Goal: Task Accomplishment & Management: Use online tool/utility

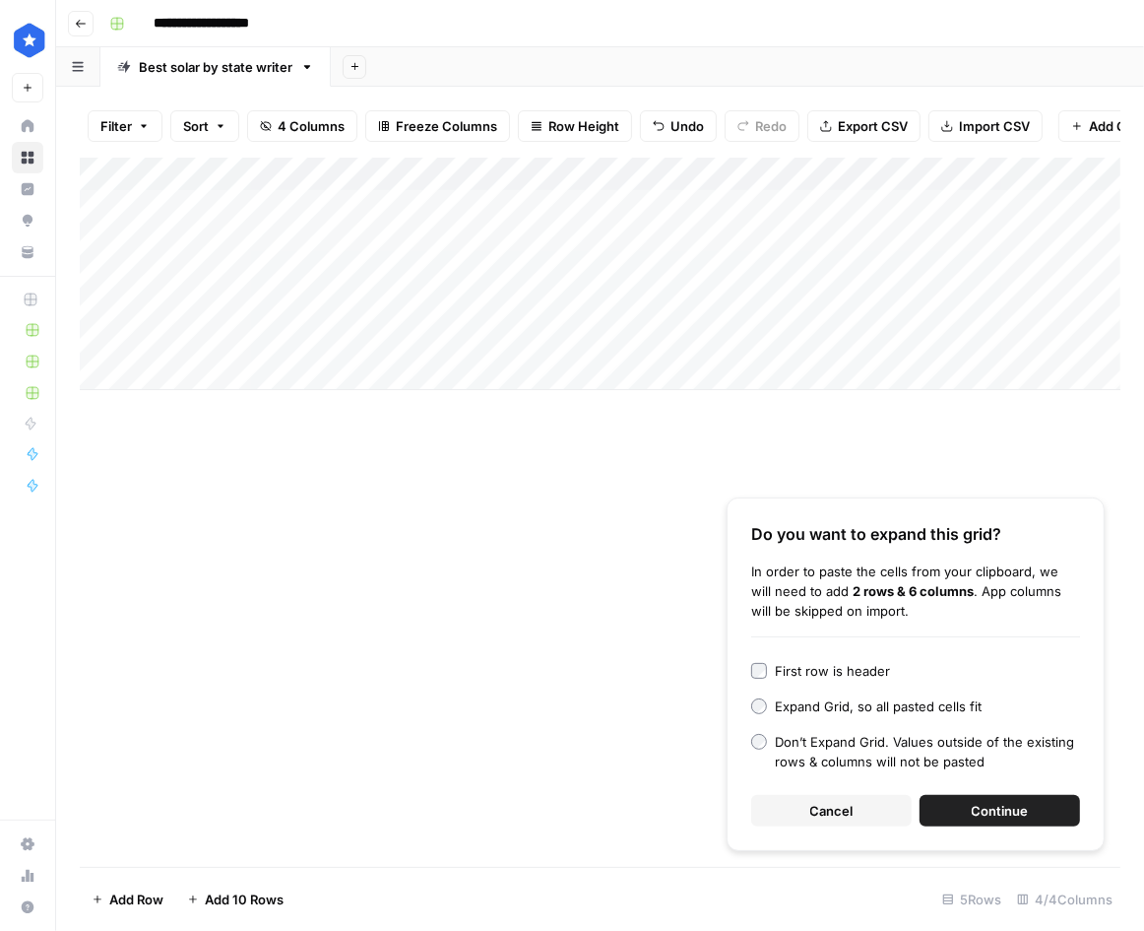
click at [1021, 311] on div "Add Column" at bounding box center [600, 274] width 1041 height 232
click at [1028, 352] on div "Add Column" at bounding box center [600, 274] width 1041 height 232
click at [1057, 307] on div "Add Column" at bounding box center [600, 274] width 1041 height 232
click at [1054, 337] on div "Add Column" at bounding box center [600, 274] width 1041 height 232
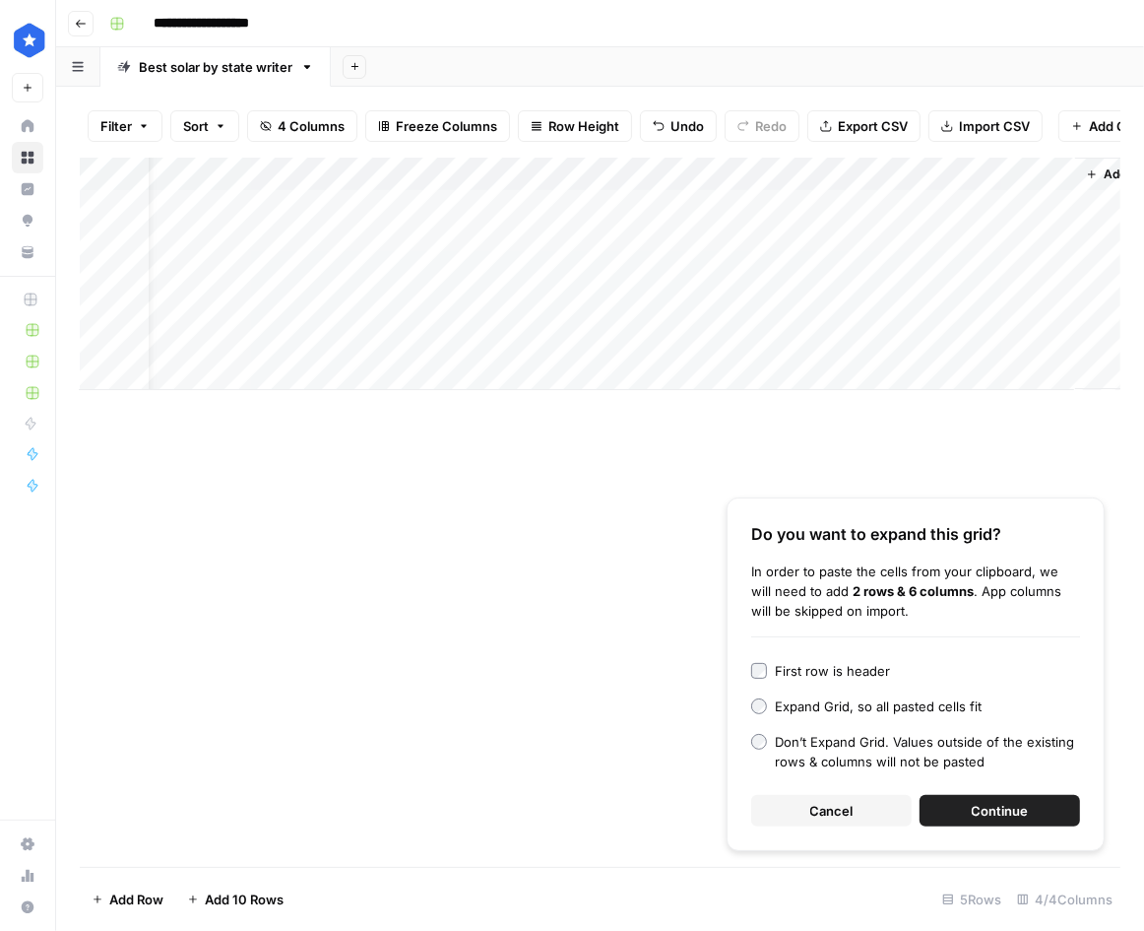
scroll to position [0, 0]
click at [454, 368] on div "Add Column" at bounding box center [600, 274] width 1041 height 232
click at [496, 368] on div "Add Column" at bounding box center [600, 291] width 1041 height 266
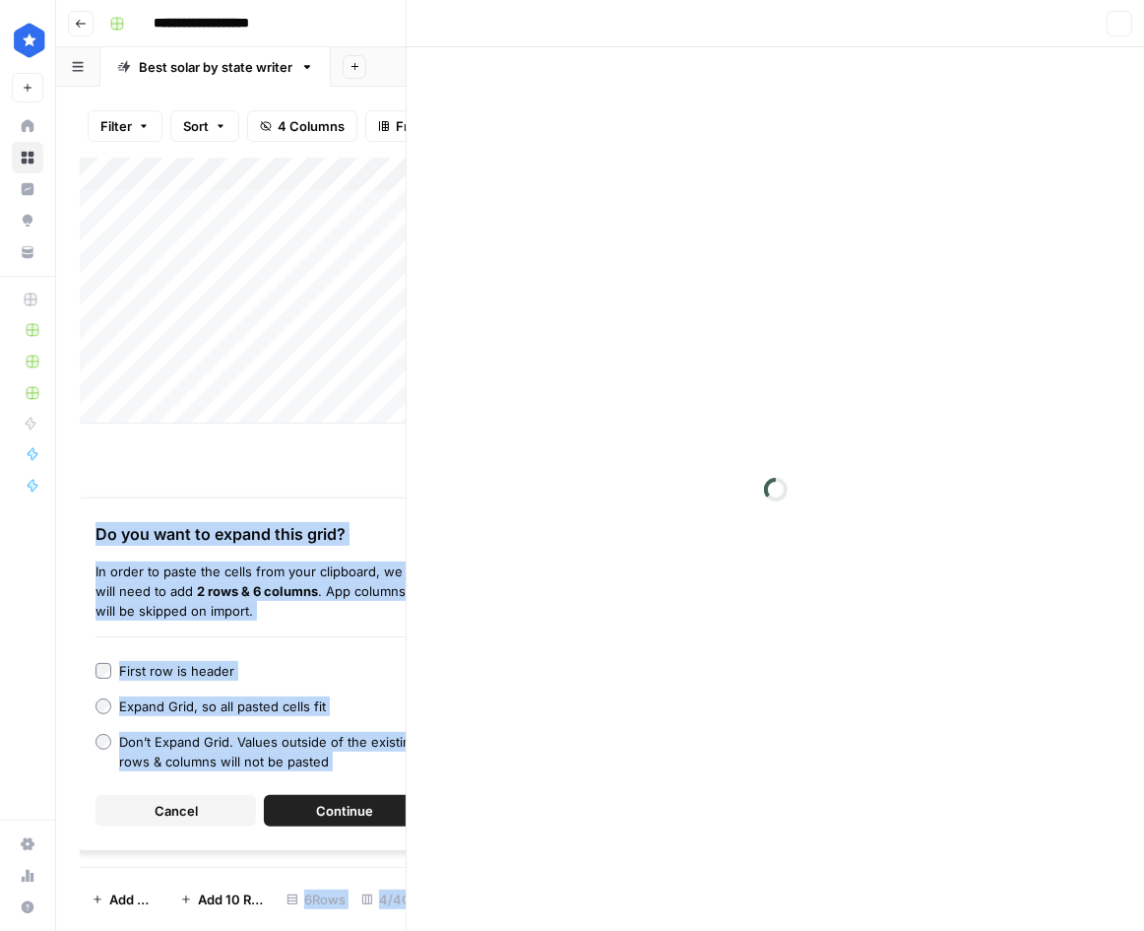
click at [496, 368] on div at bounding box center [574, 374] width 287 height 36
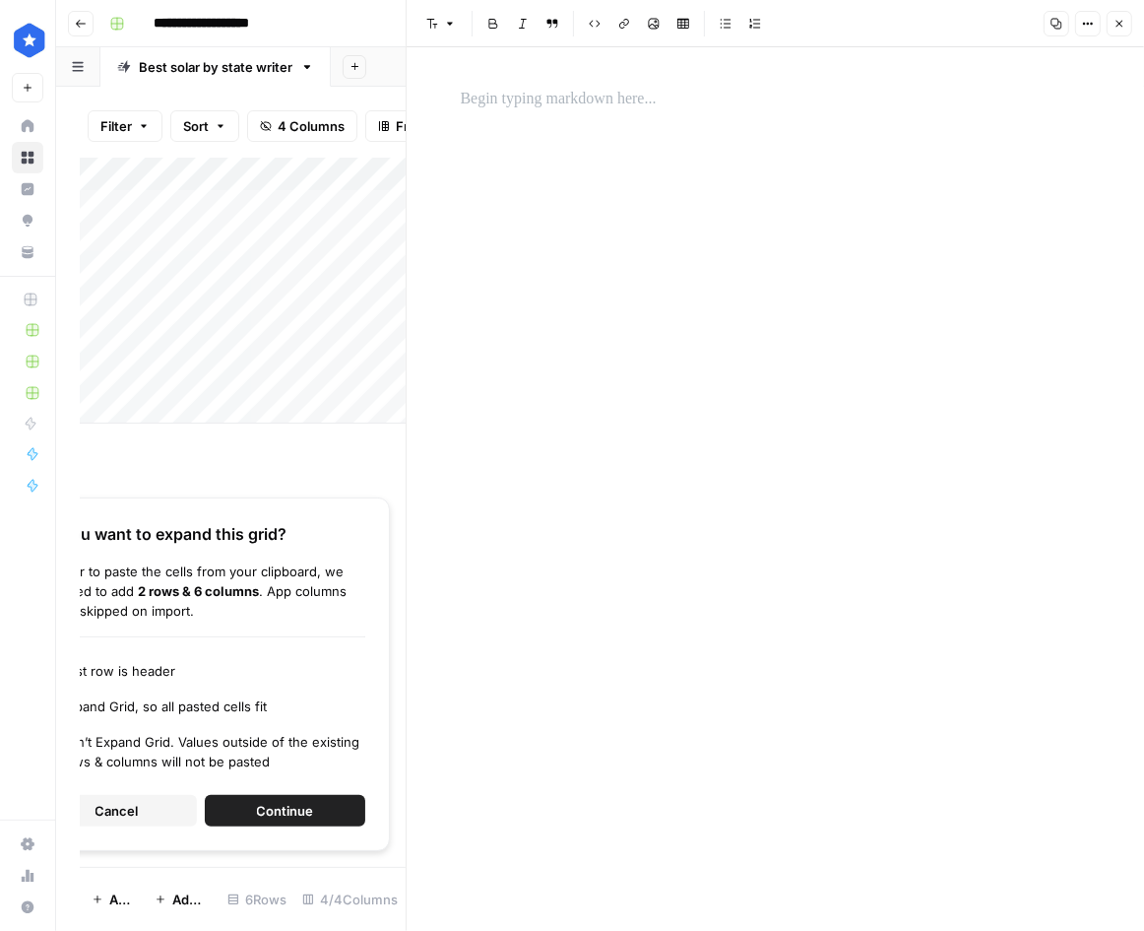
click at [519, 95] on p at bounding box center [776, 100] width 630 height 26
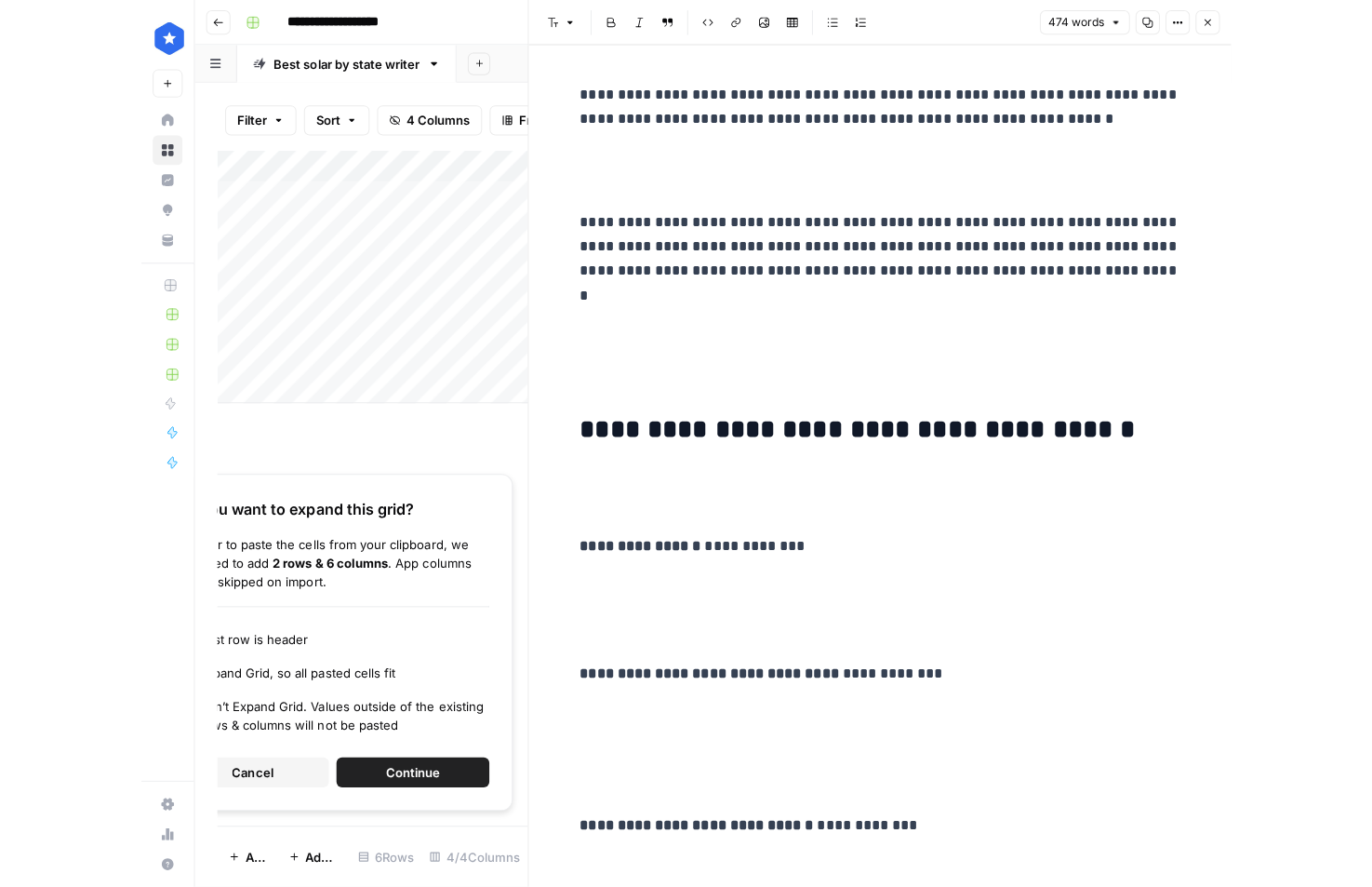
scroll to position [8089, 0]
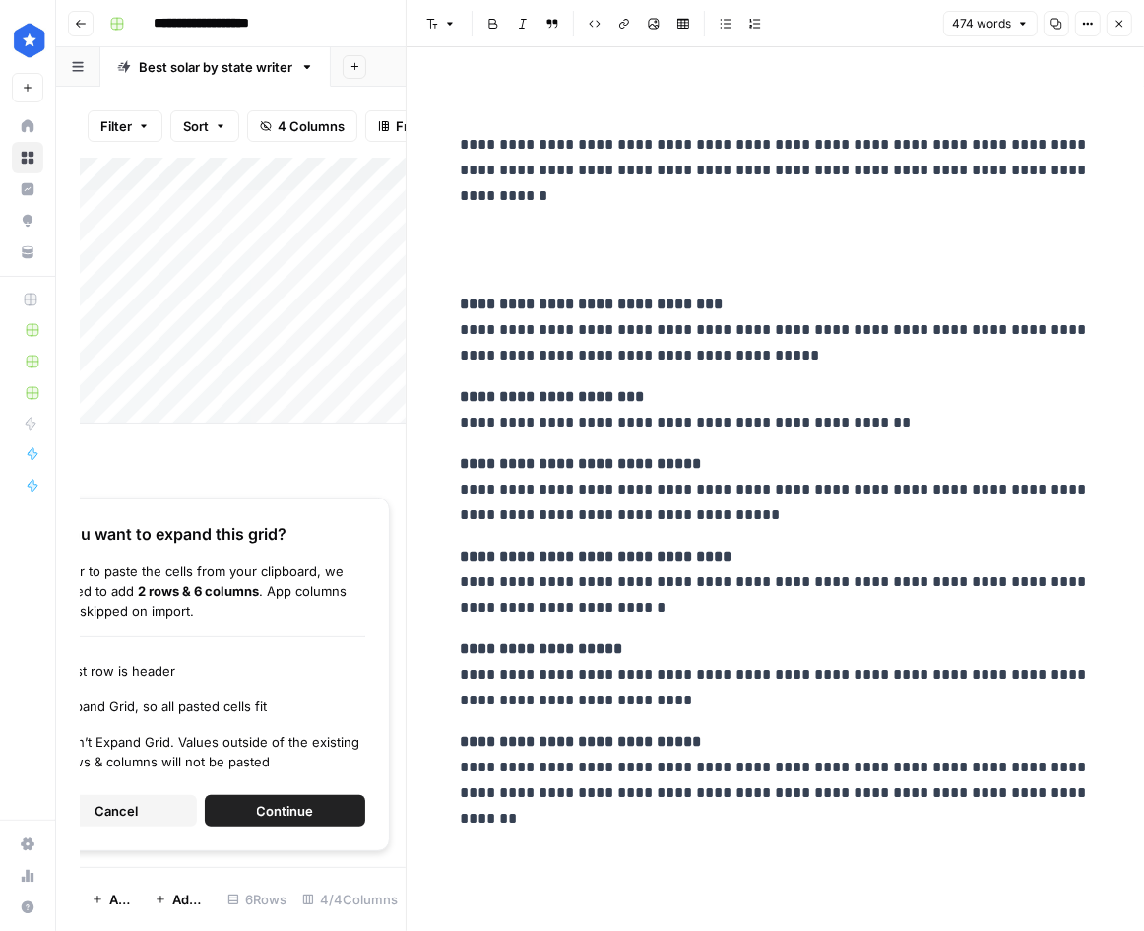
click at [1130, 17] on button "Close" at bounding box center [1120, 24] width 26 height 26
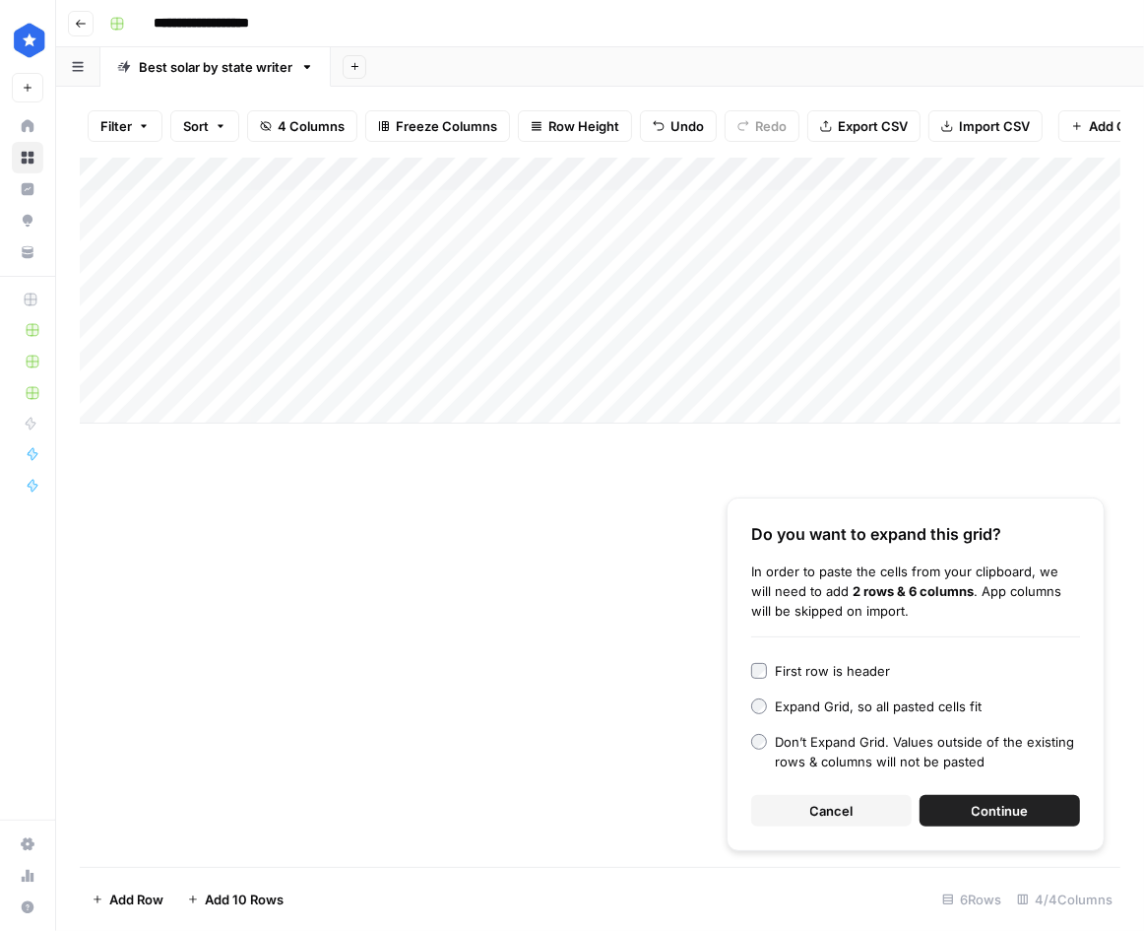
click at [201, 363] on div "Add Column" at bounding box center [600, 291] width 1041 height 266
type textarea "****"
click at [494, 560] on div "Add Column Do you want to expand this grid? In order to paste the cells from yo…" at bounding box center [600, 512] width 1041 height 709
click at [841, 374] on div "Add Column" at bounding box center [600, 291] width 1041 height 266
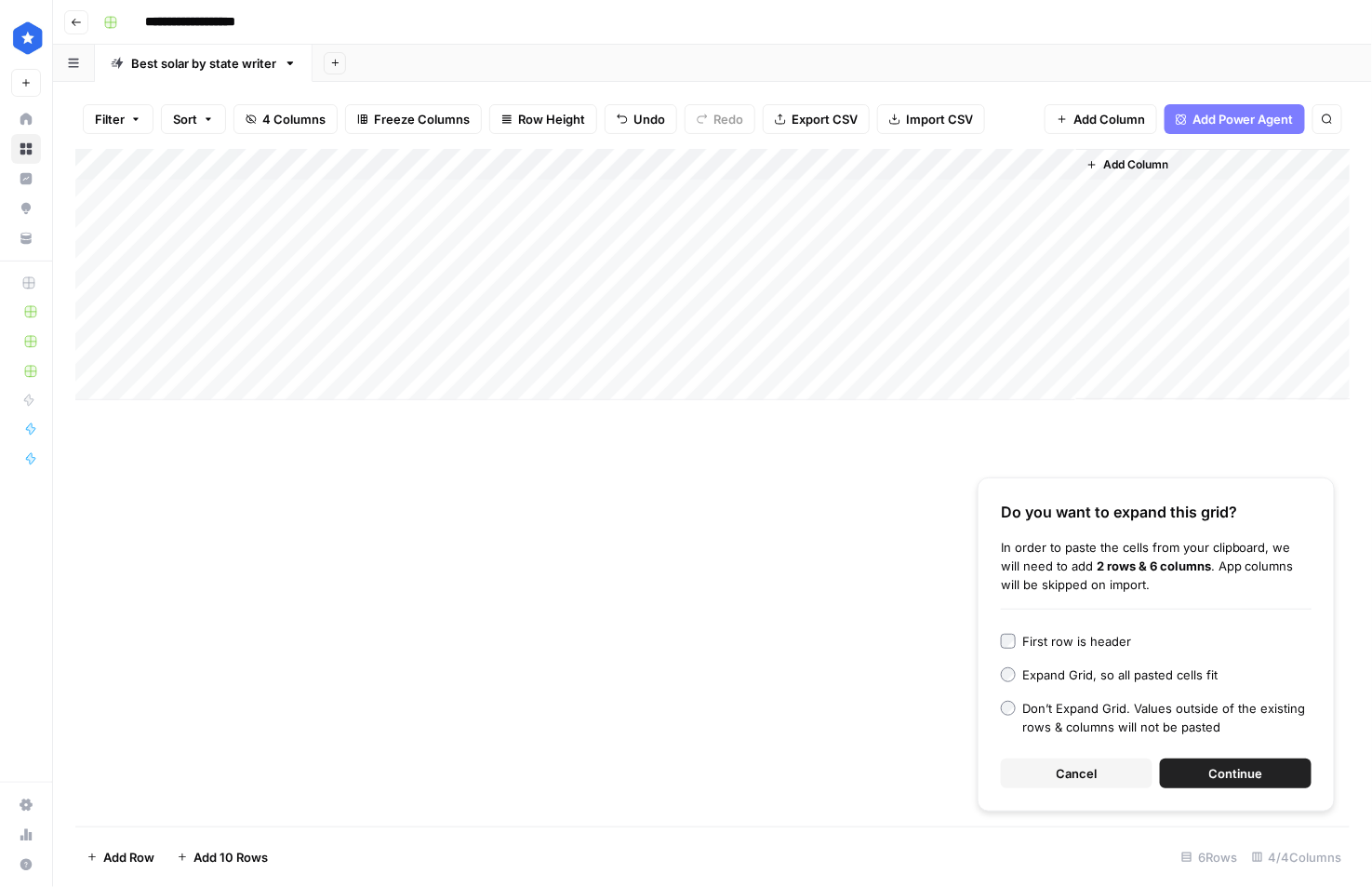
click at [987, 348] on div "Add Column" at bounding box center [713, 275] width 1275 height 251
click at [1057, 349] on div "Add Column" at bounding box center [713, 275] width 1275 height 251
